Goal: Task Accomplishment & Management: Use online tool/utility

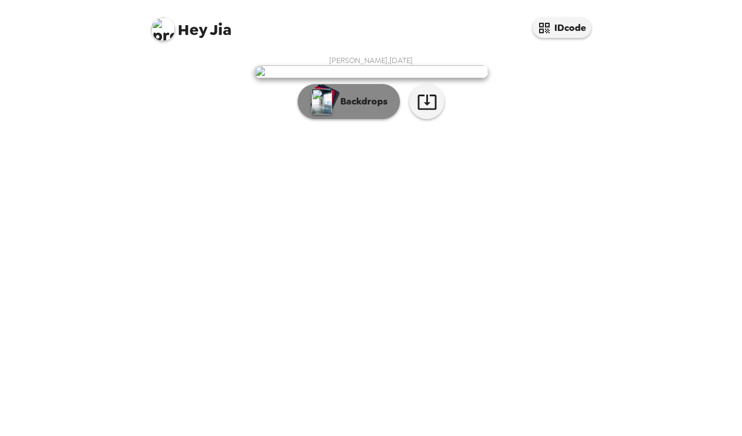
click at [371, 109] on p "Backdrops" at bounding box center [360, 102] width 53 height 14
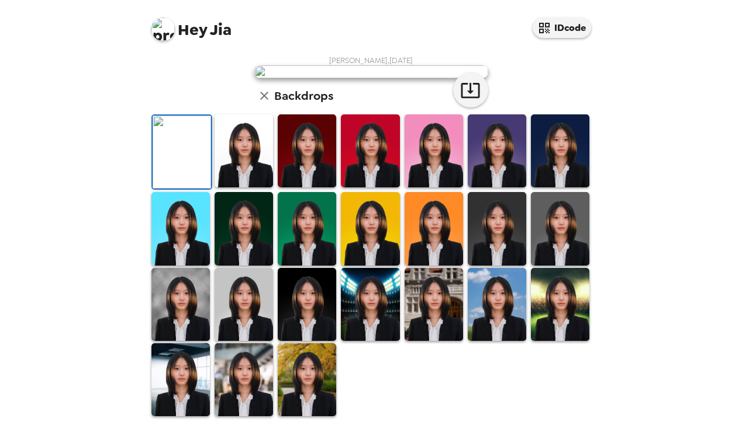
scroll to position [279, 0]
click at [301, 366] on img at bounding box center [307, 380] width 58 height 73
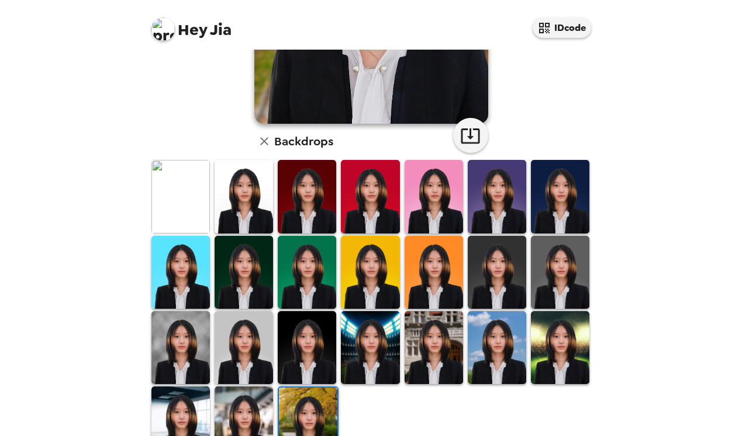
scroll to position [279, 0]
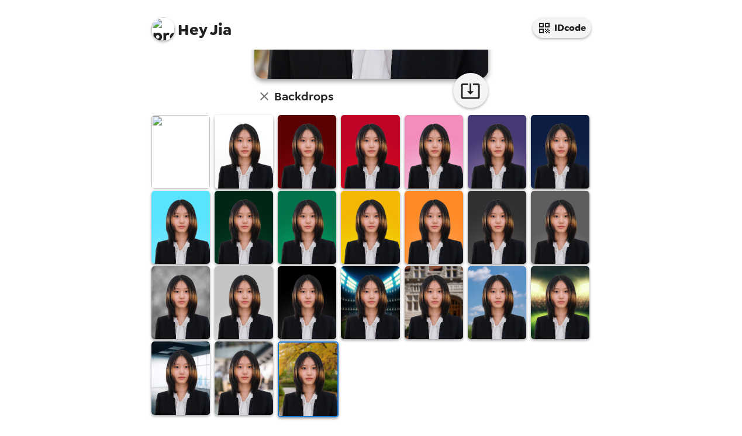
click at [245, 372] on img at bounding box center [243, 378] width 58 height 73
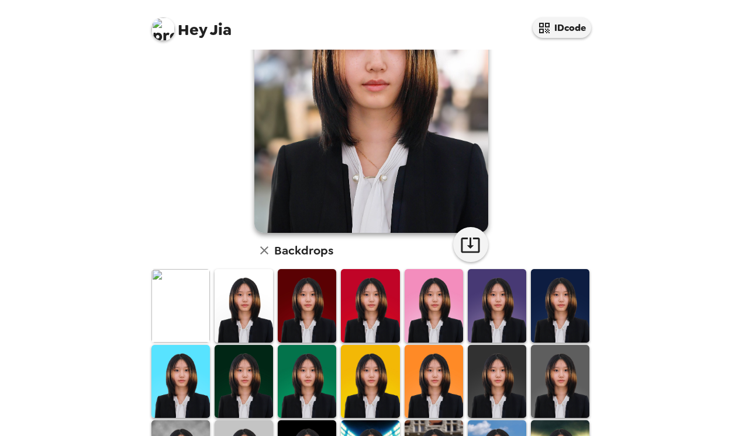
scroll to position [0, 0]
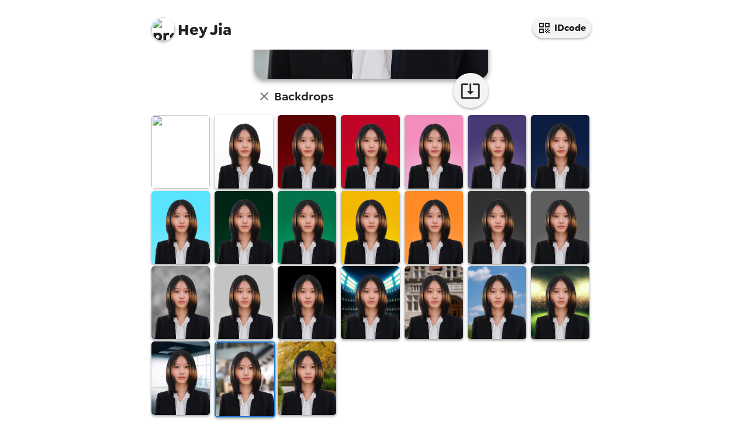
click at [191, 391] on img at bounding box center [180, 378] width 58 height 73
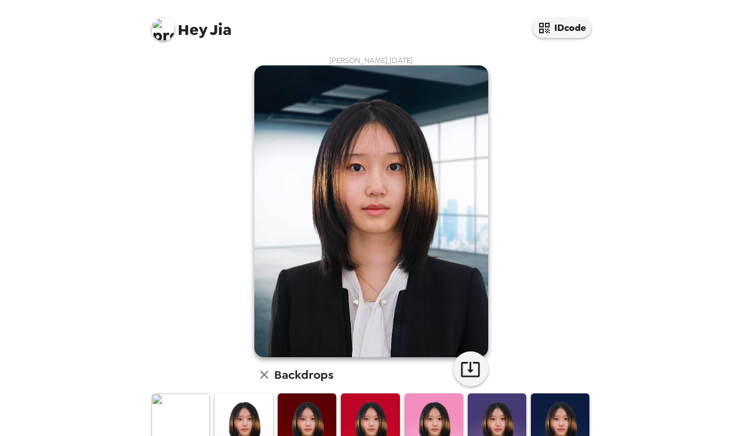
scroll to position [279, 0]
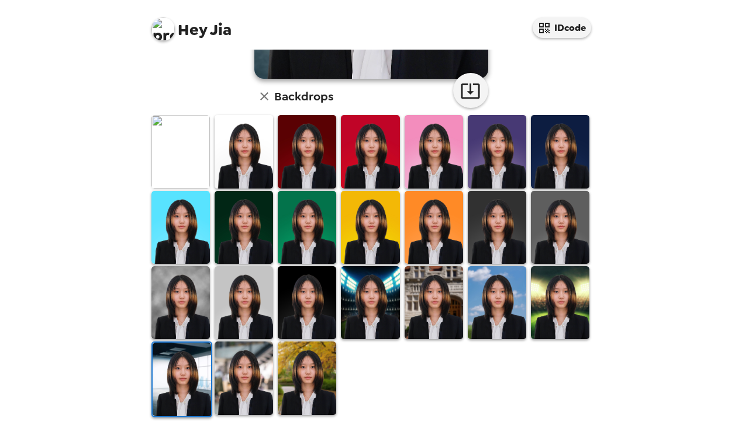
click at [244, 311] on img at bounding box center [243, 302] width 58 height 73
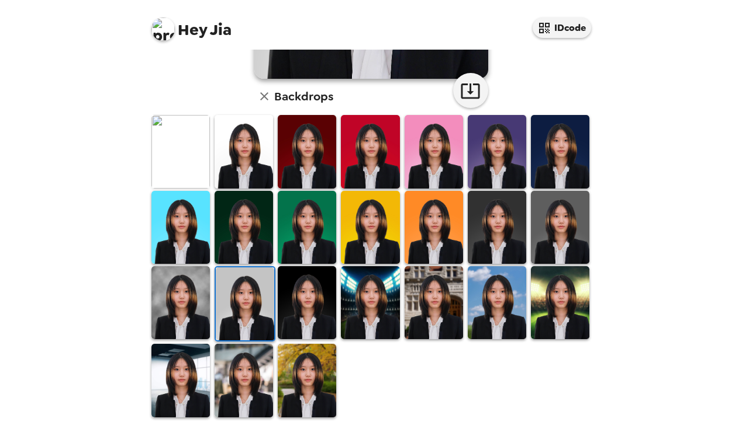
scroll to position [0, 0]
click at [193, 330] on img at bounding box center [180, 302] width 58 height 73
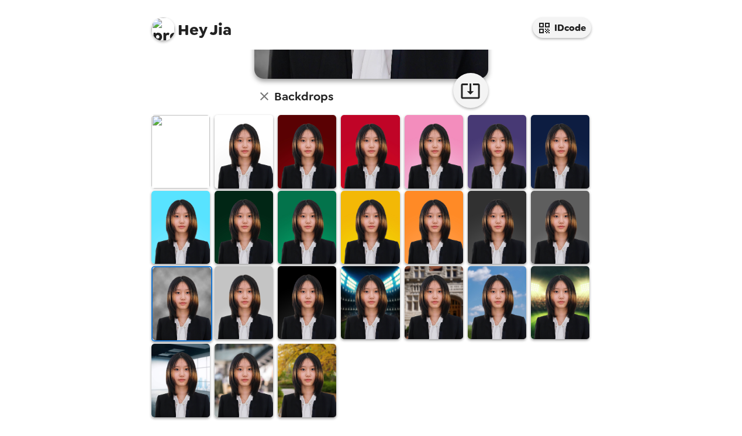
click at [228, 317] on img at bounding box center [243, 302] width 58 height 73
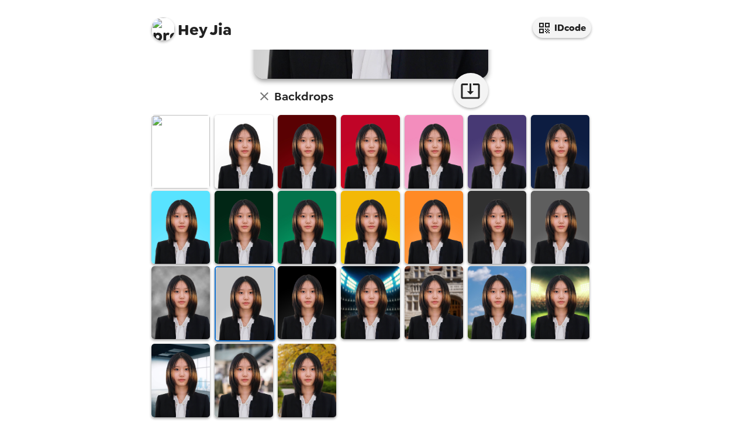
click at [516, 241] on img at bounding box center [496, 227] width 58 height 73
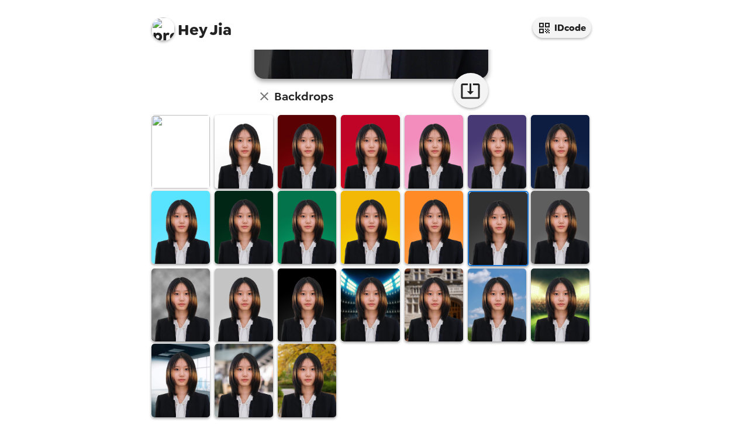
click at [587, 233] on img at bounding box center [560, 227] width 58 height 73
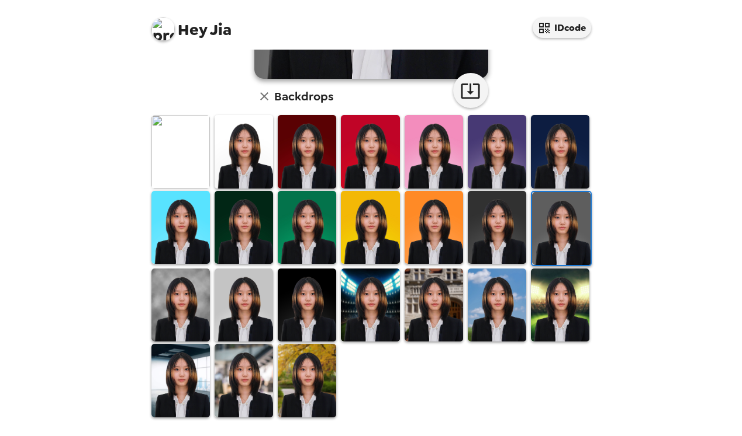
click at [493, 228] on img at bounding box center [496, 227] width 58 height 73
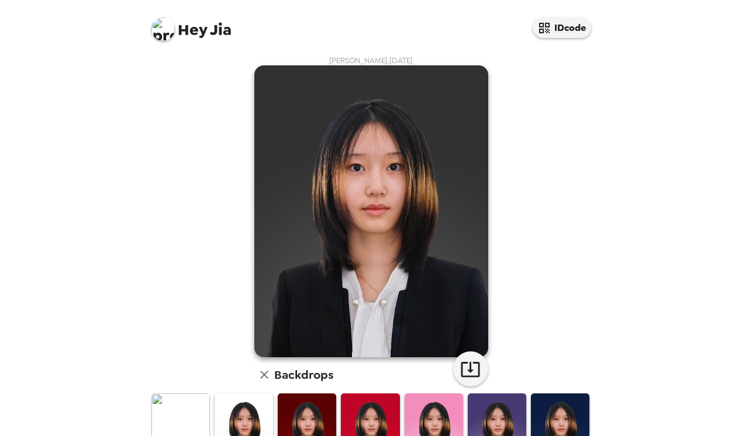
scroll to position [279, 0]
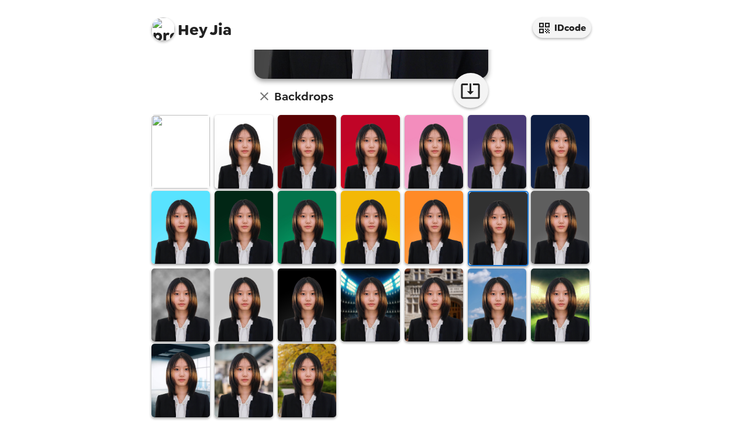
click at [189, 324] on img at bounding box center [180, 305] width 58 height 73
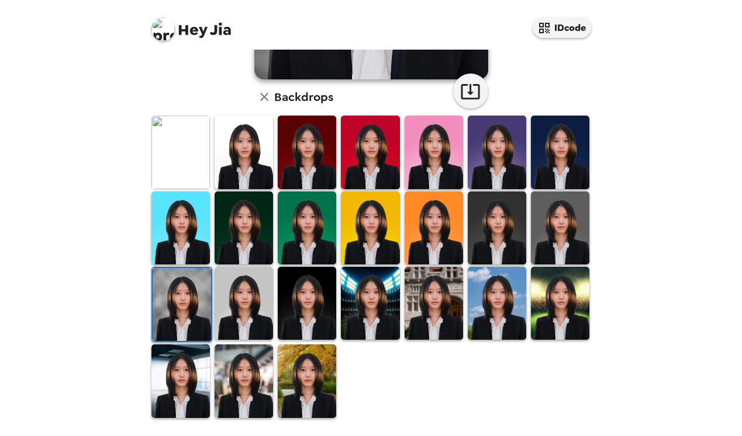
scroll to position [0, 0]
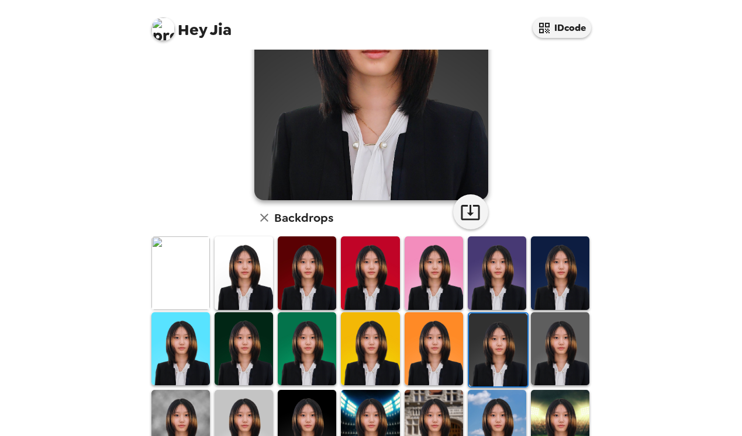
click at [173, 423] on img at bounding box center [180, 426] width 58 height 73
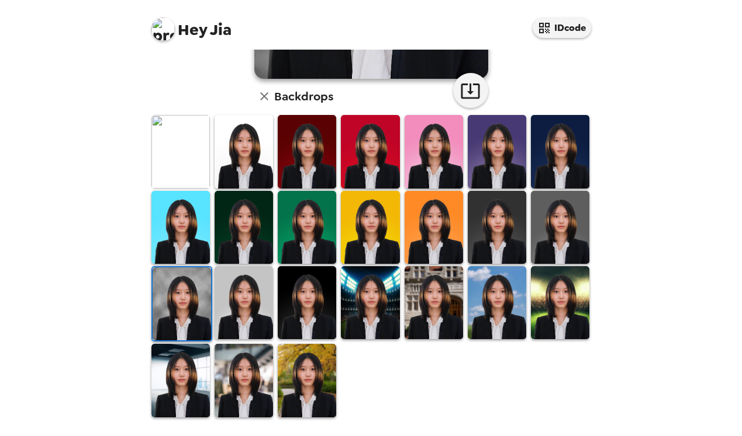
click at [239, 401] on img at bounding box center [243, 380] width 58 height 73
